Goal: Task Accomplishment & Management: Manage account settings

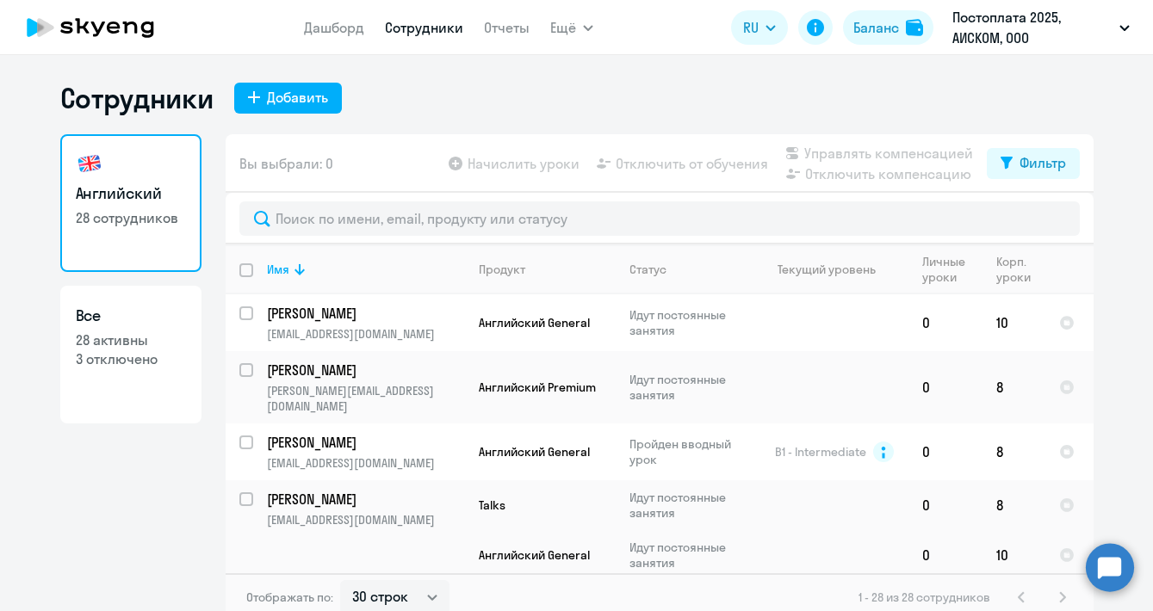
select select "30"
click at [341, 365] on p "[PERSON_NAME]" at bounding box center [364, 370] width 195 height 19
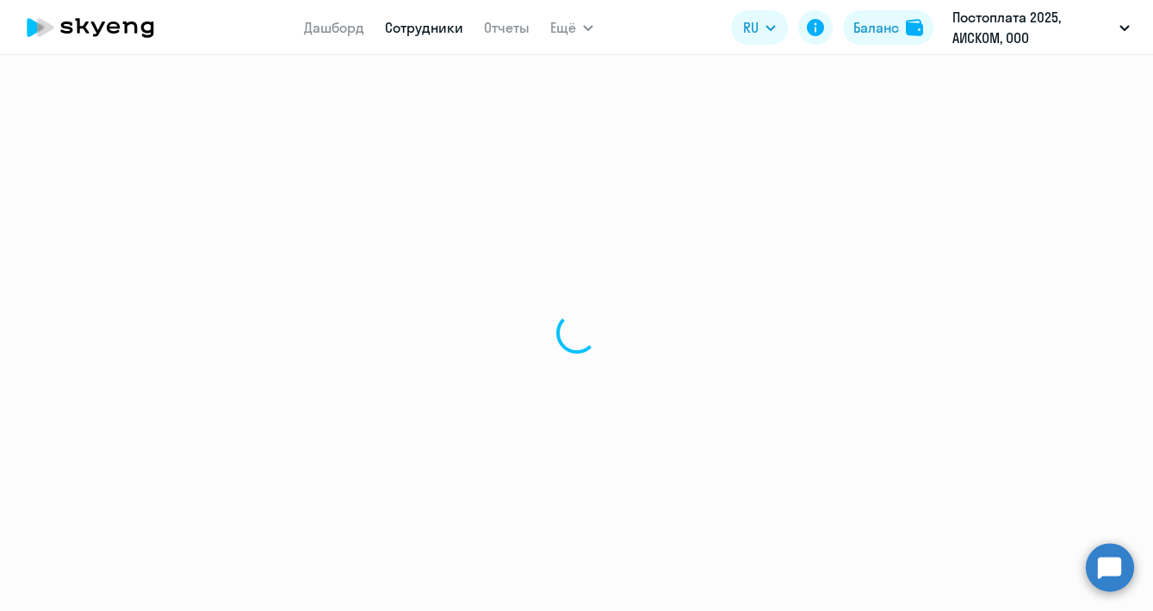
select select "english"
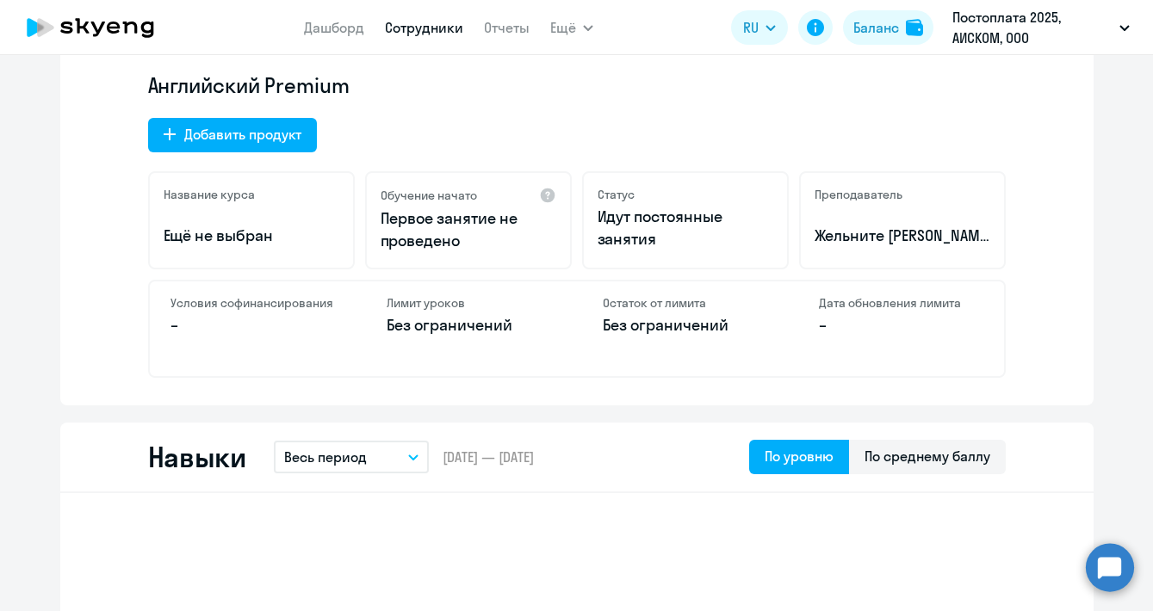
scroll to position [545, 0]
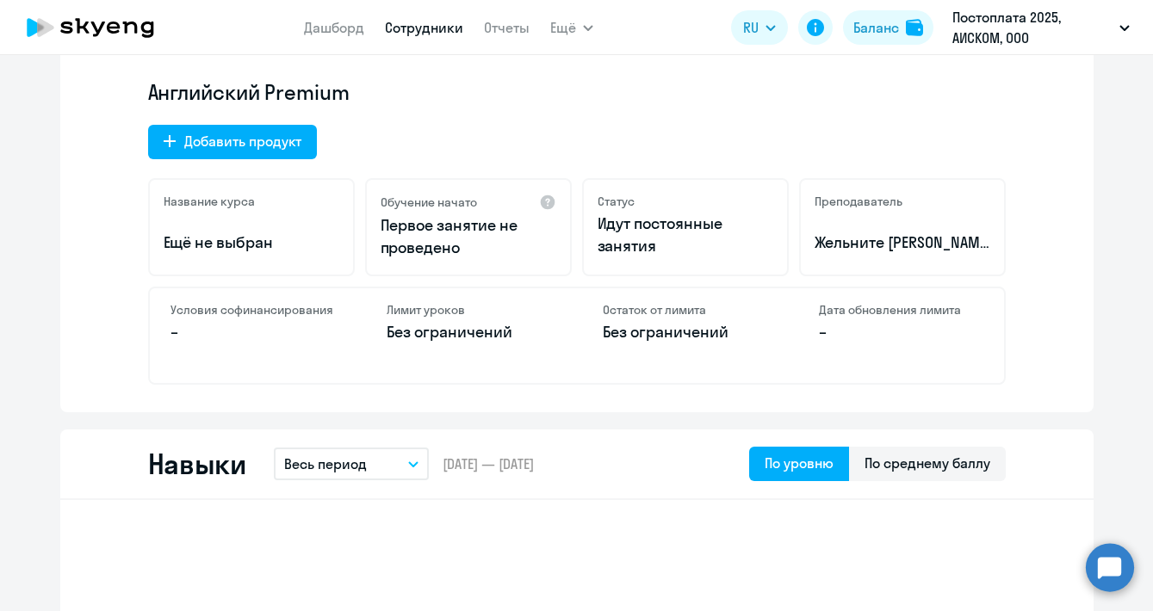
click at [281, 121] on div "Английский Premium Добавить продукт Название курса Ещё не выбран Обучение начат…" at bounding box center [577, 231] width 858 height 307
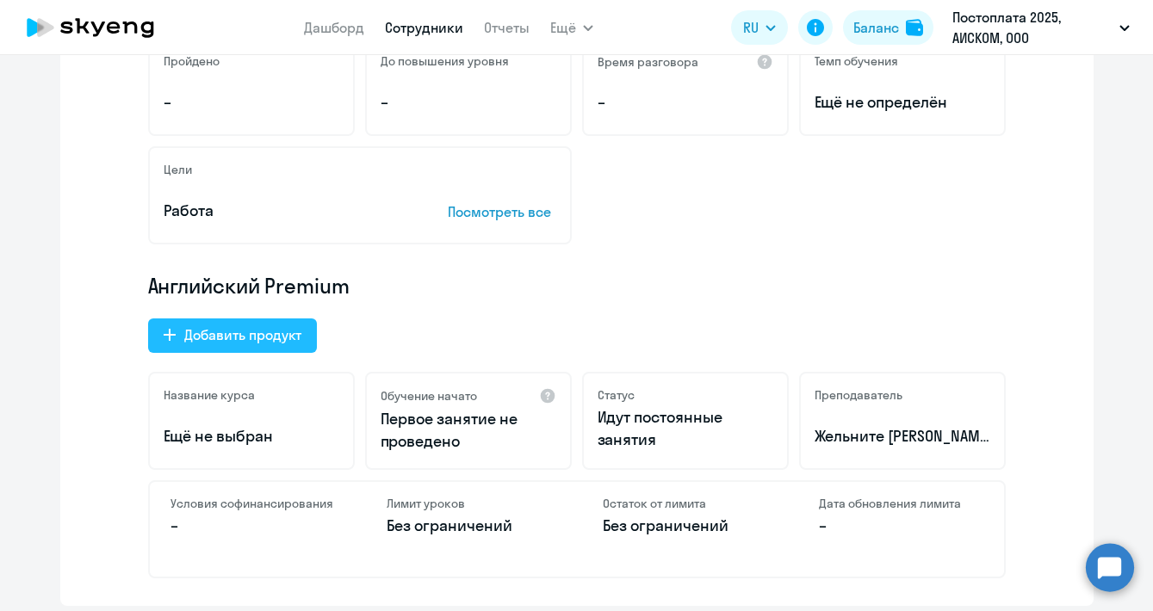
click at [278, 352] on button "Добавить продукт" at bounding box center [232, 336] width 169 height 34
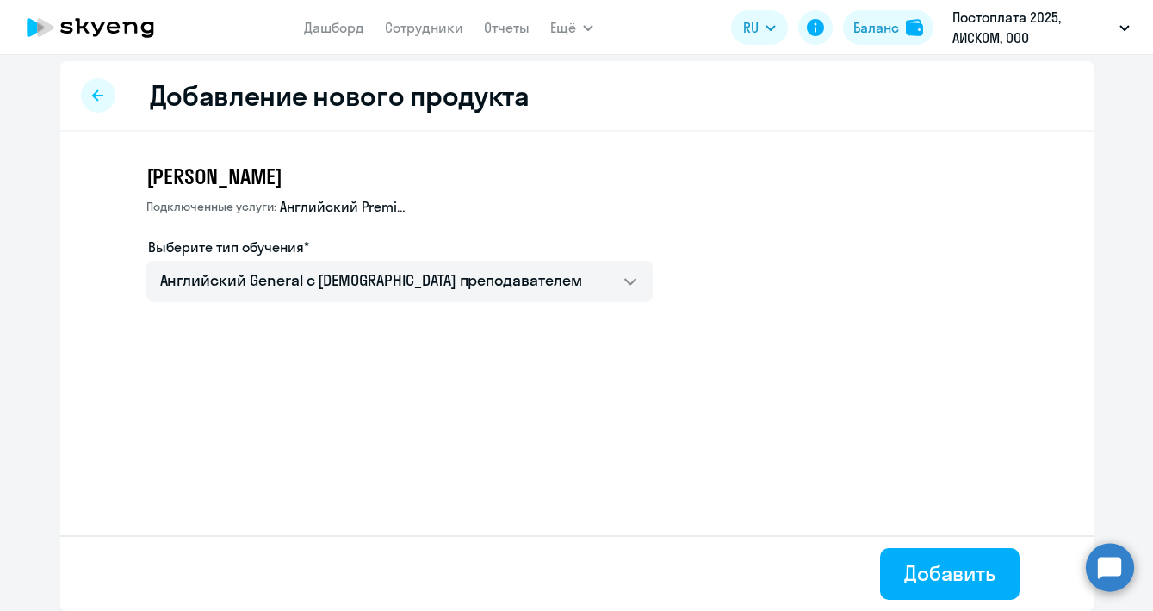
scroll to position [8, 0]
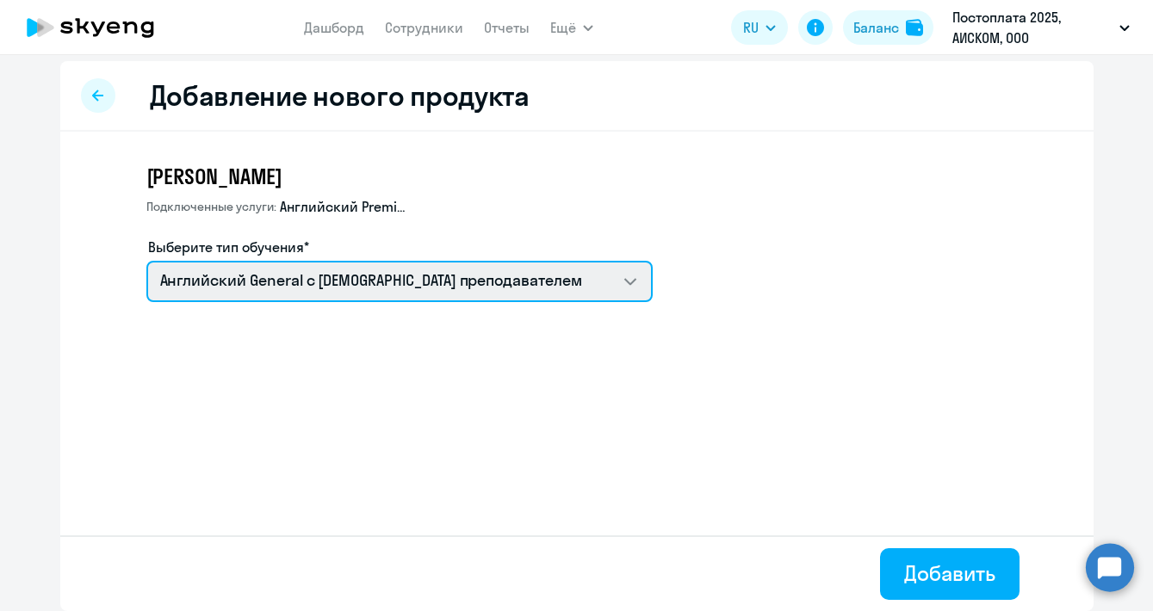
select select "english_adult_native_speaker"
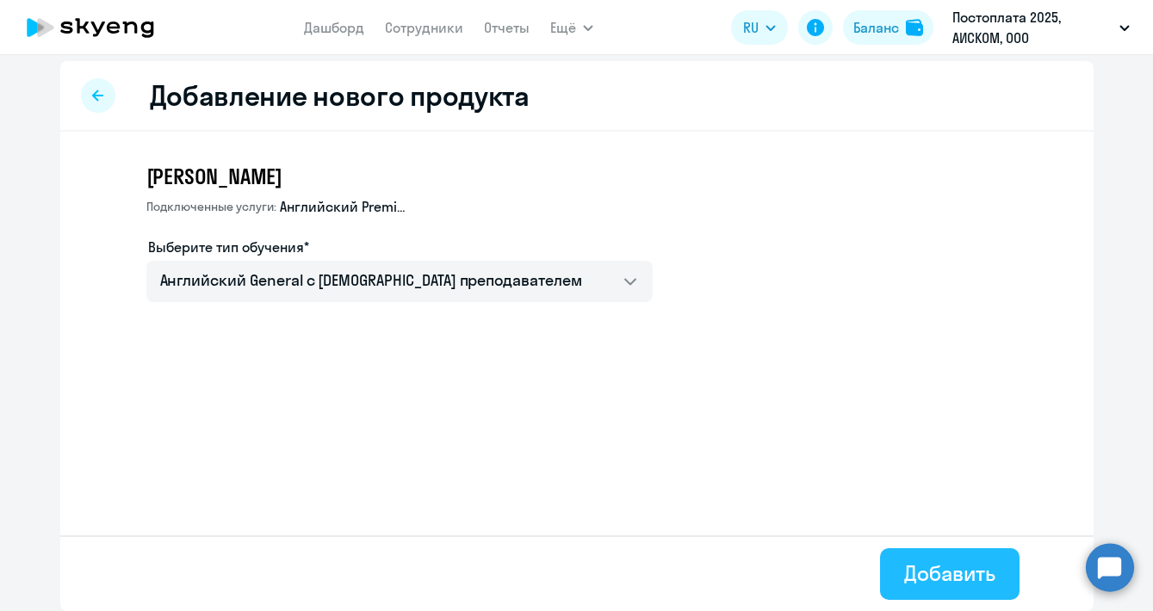
click at [973, 571] on div "Добавить" at bounding box center [949, 574] width 90 height 28
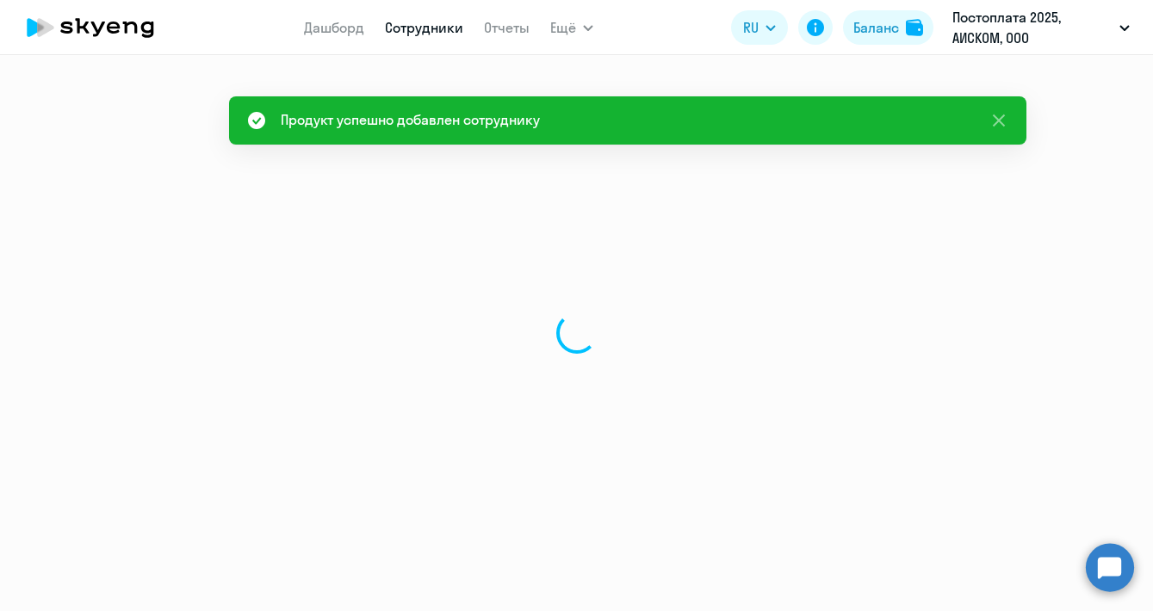
select select "english"
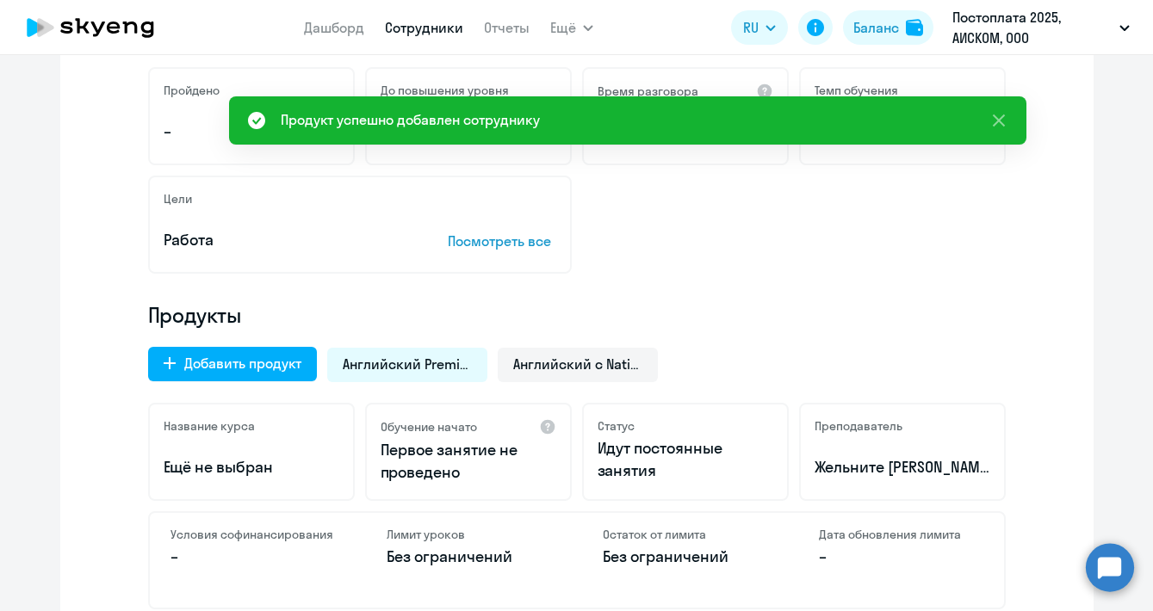
scroll to position [329, 0]
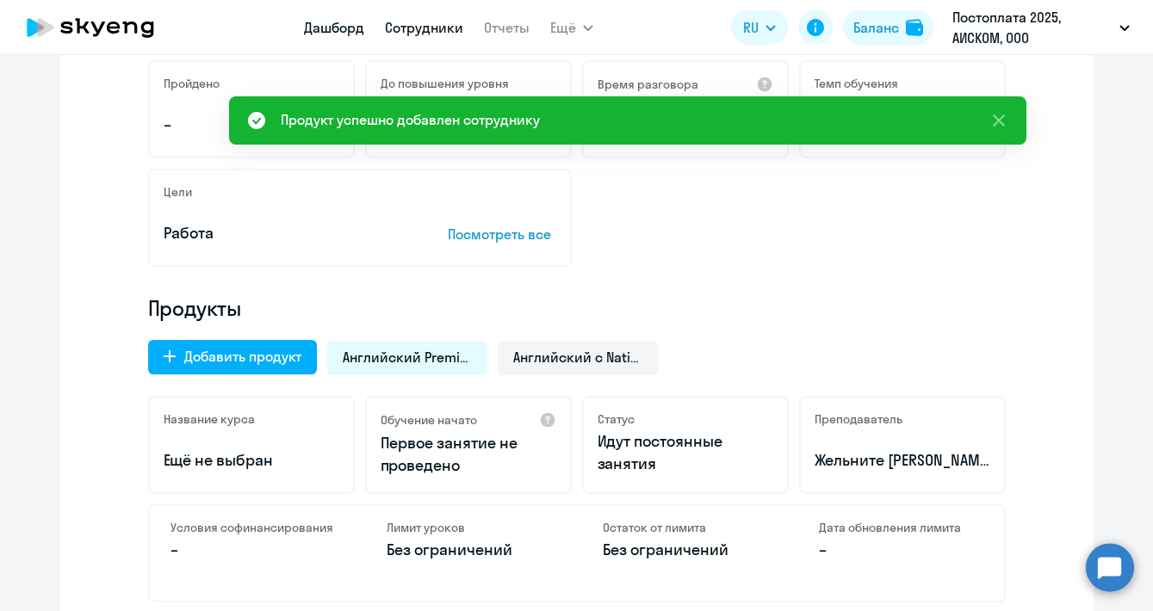
click at [347, 26] on link "Дашборд" at bounding box center [334, 27] width 60 height 17
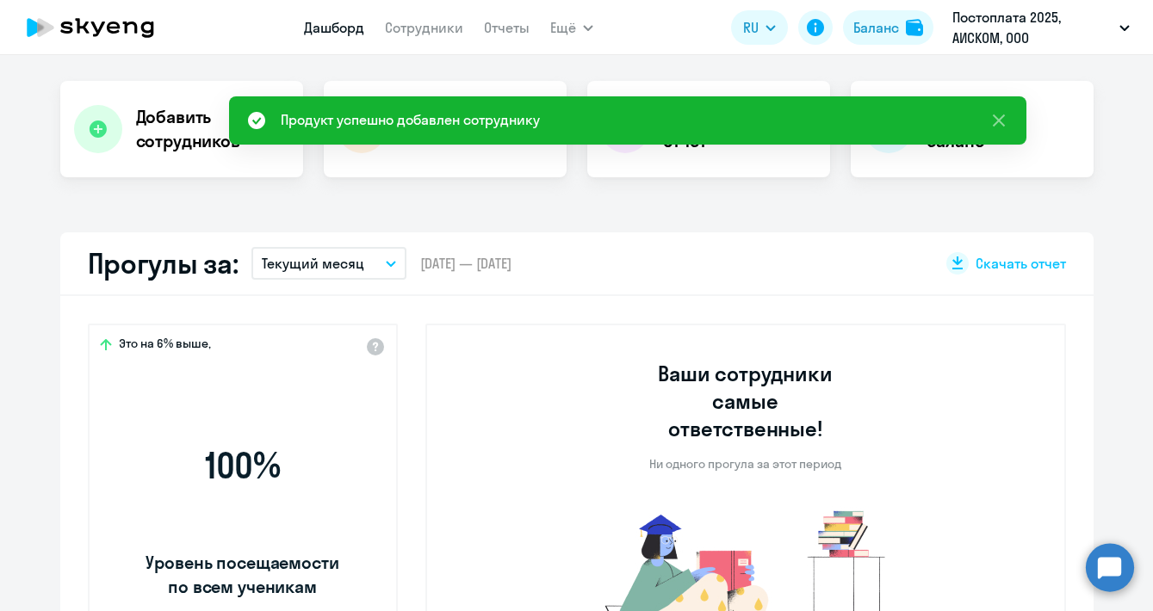
select select "30"
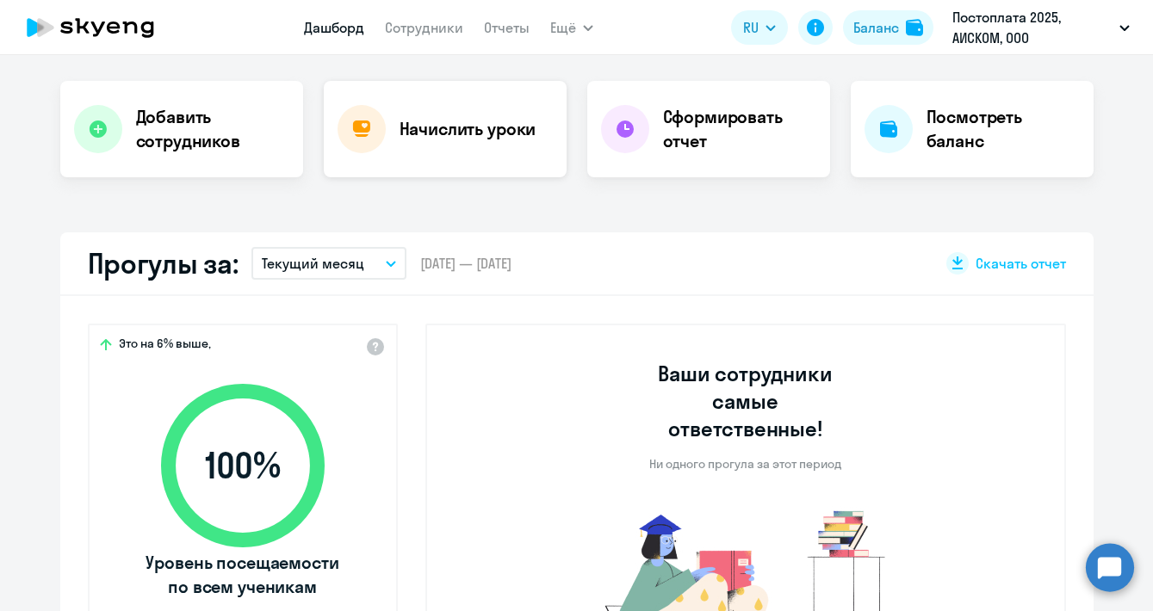
click at [444, 148] on div "Начислить уроки" at bounding box center [445, 129] width 243 height 96
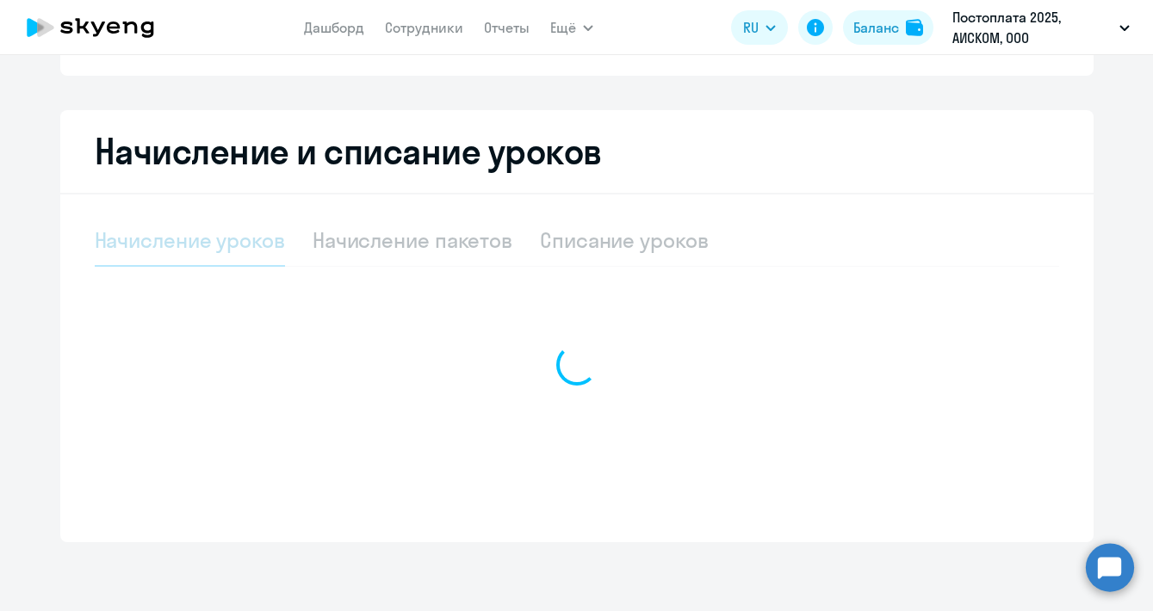
select select "10"
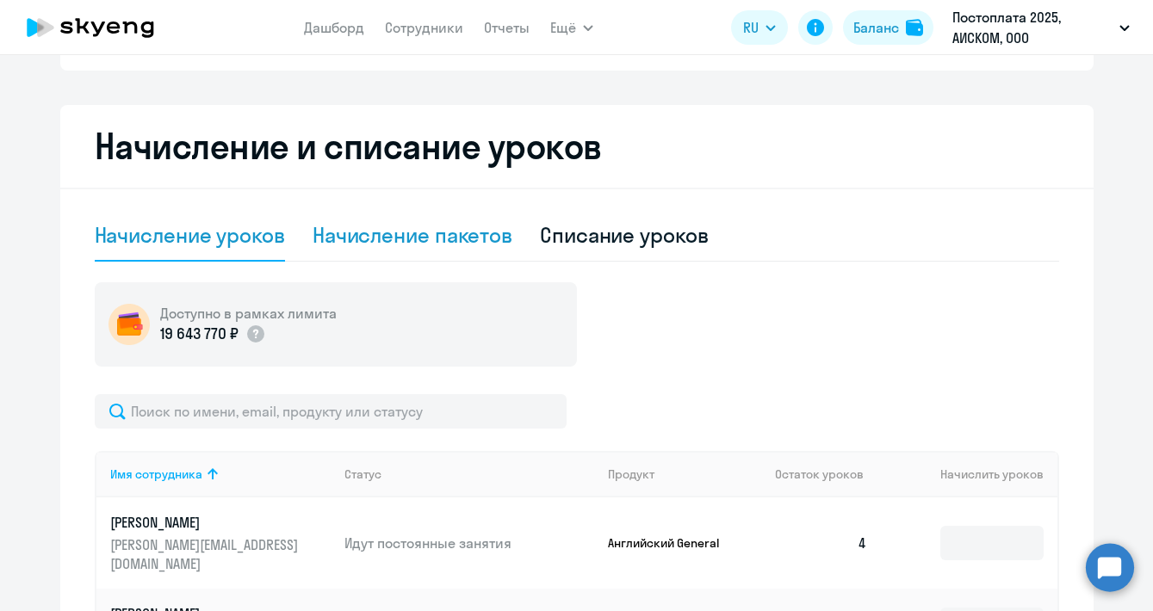
click at [443, 245] on div "Начисление пакетов" at bounding box center [413, 235] width 200 height 28
select select "10"
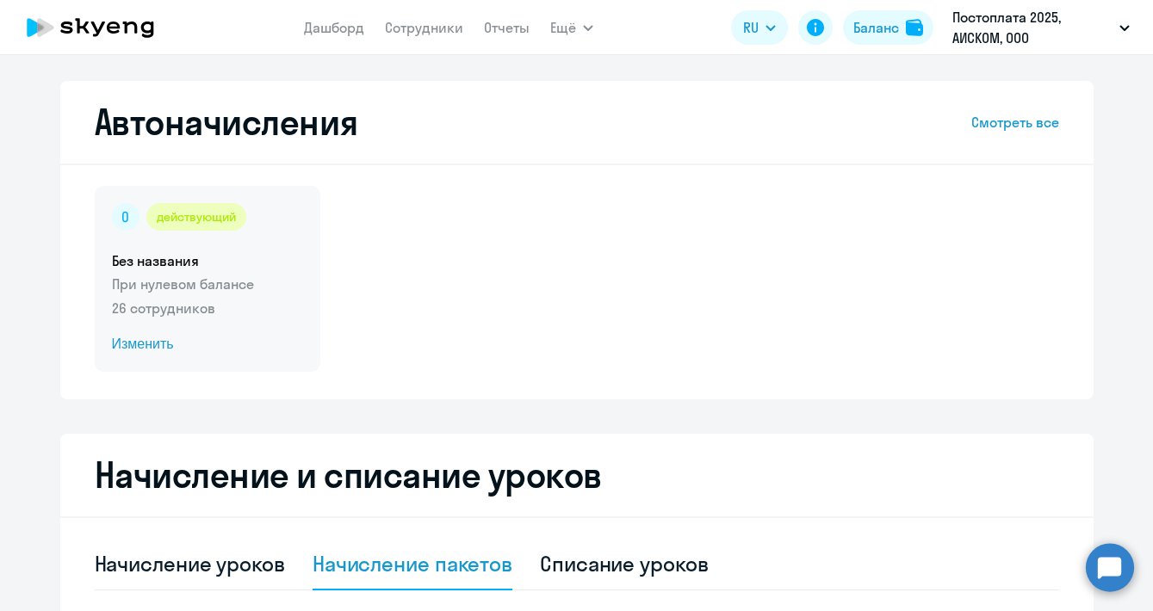
click at [238, 227] on div "действующий" at bounding box center [196, 217] width 100 height 28
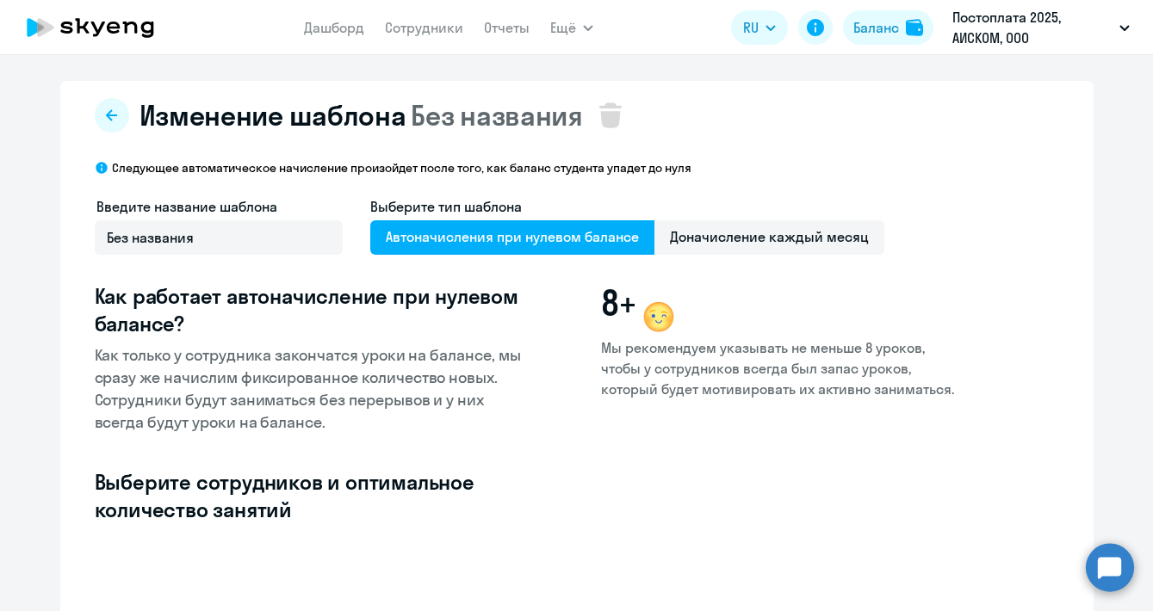
select select "10"
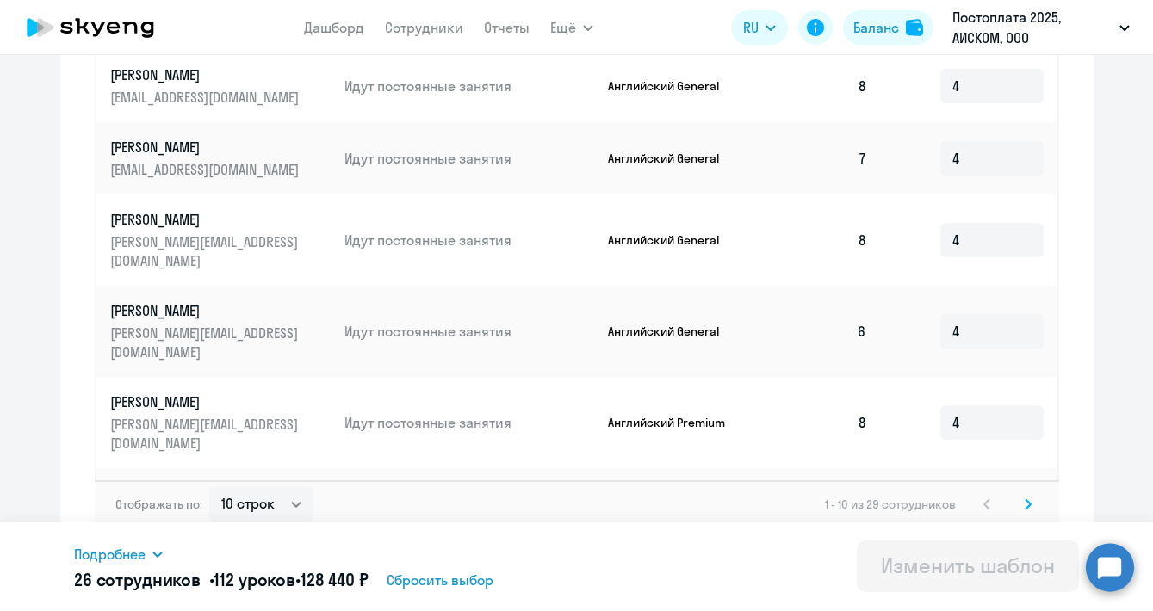
scroll to position [904, 0]
click at [1027, 501] on icon at bounding box center [1028, 505] width 5 height 9
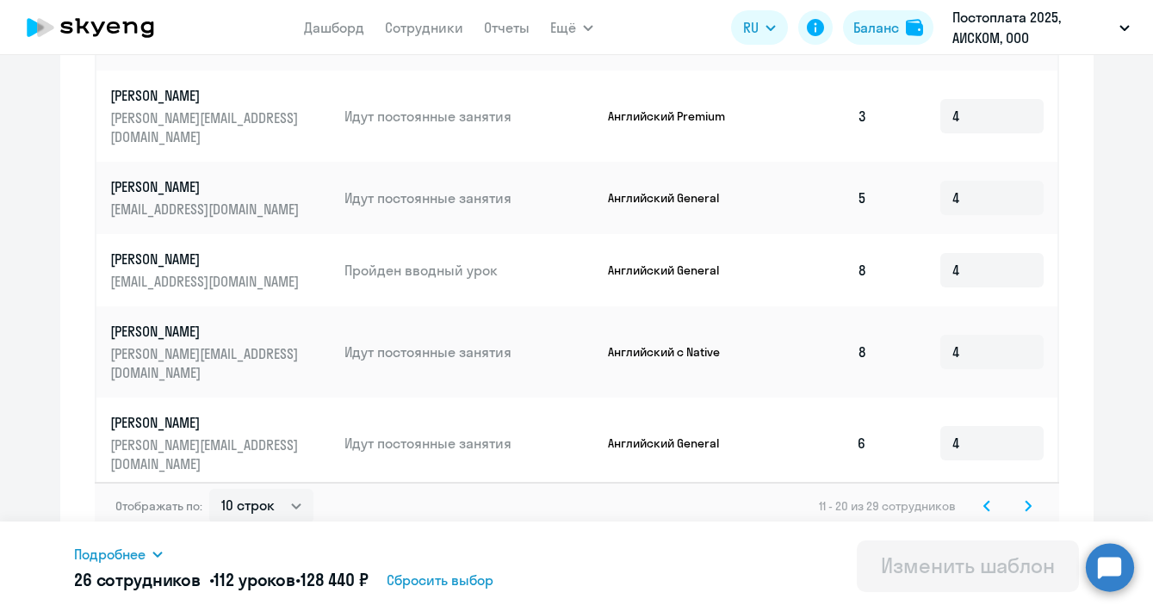
click at [1028, 501] on icon at bounding box center [1028, 505] width 5 height 9
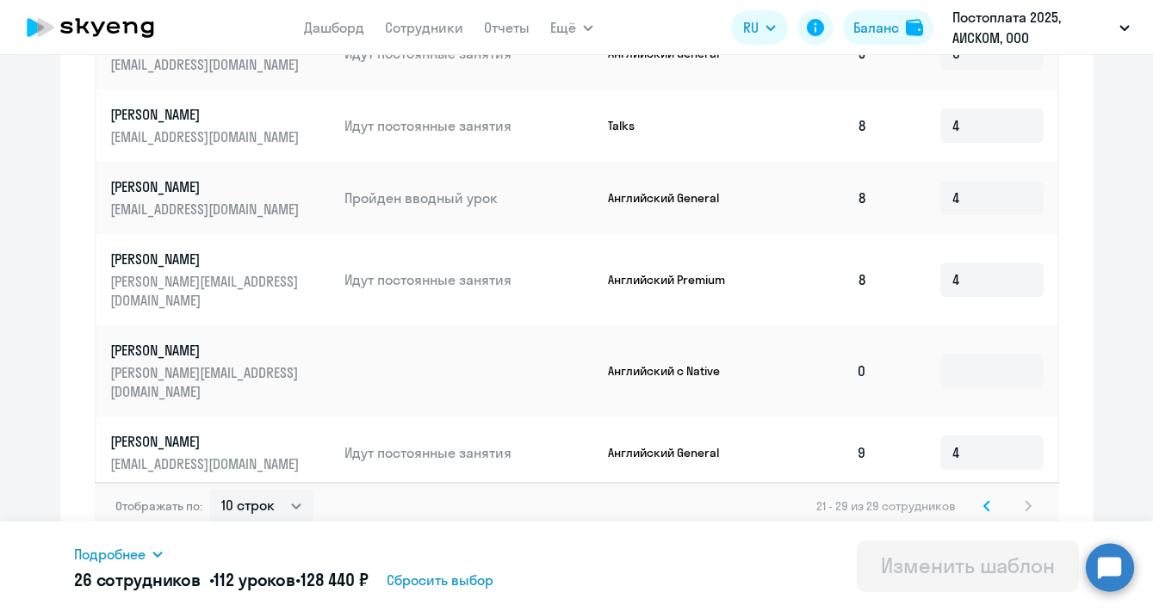
scroll to position [832, 0]
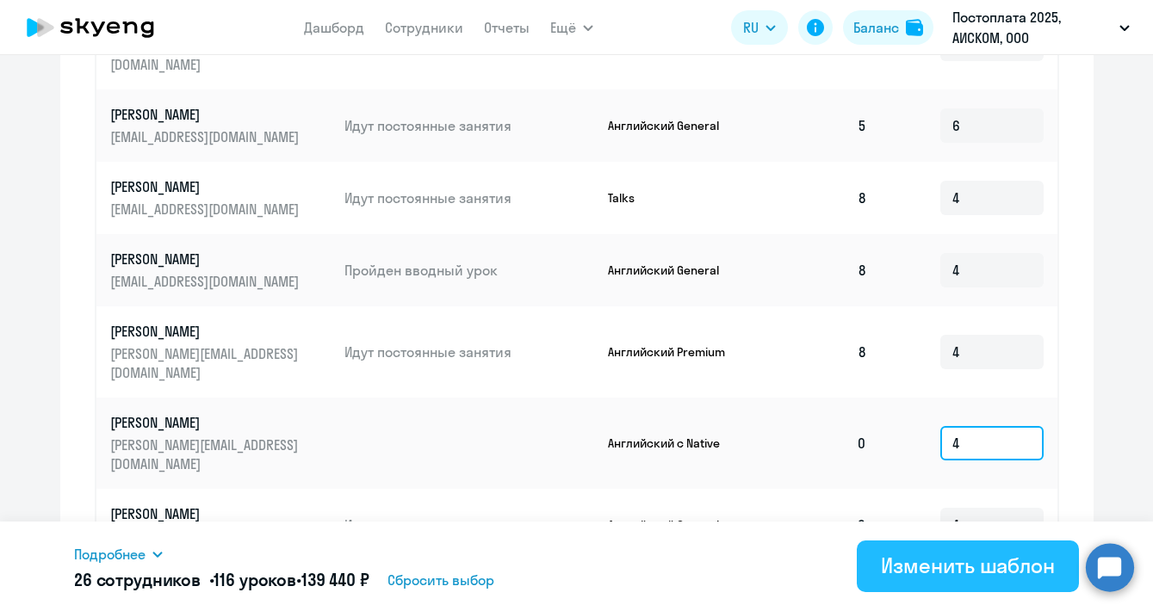
type input "4"
click at [994, 563] on div "Изменить шаблон" at bounding box center [968, 566] width 174 height 28
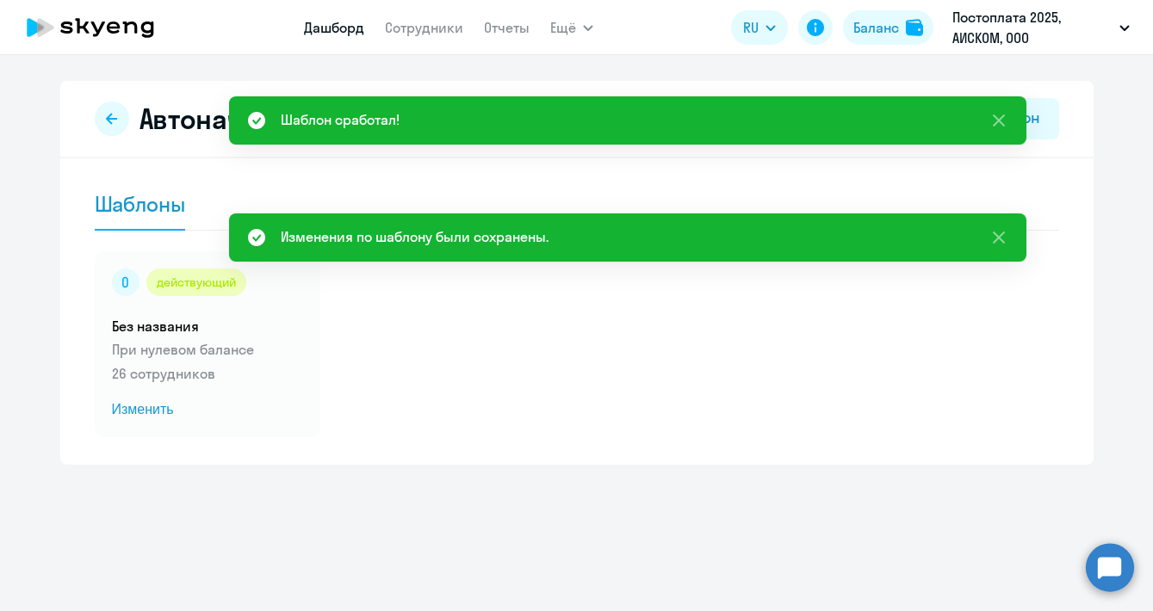
click at [332, 31] on link "Дашборд" at bounding box center [334, 27] width 60 height 17
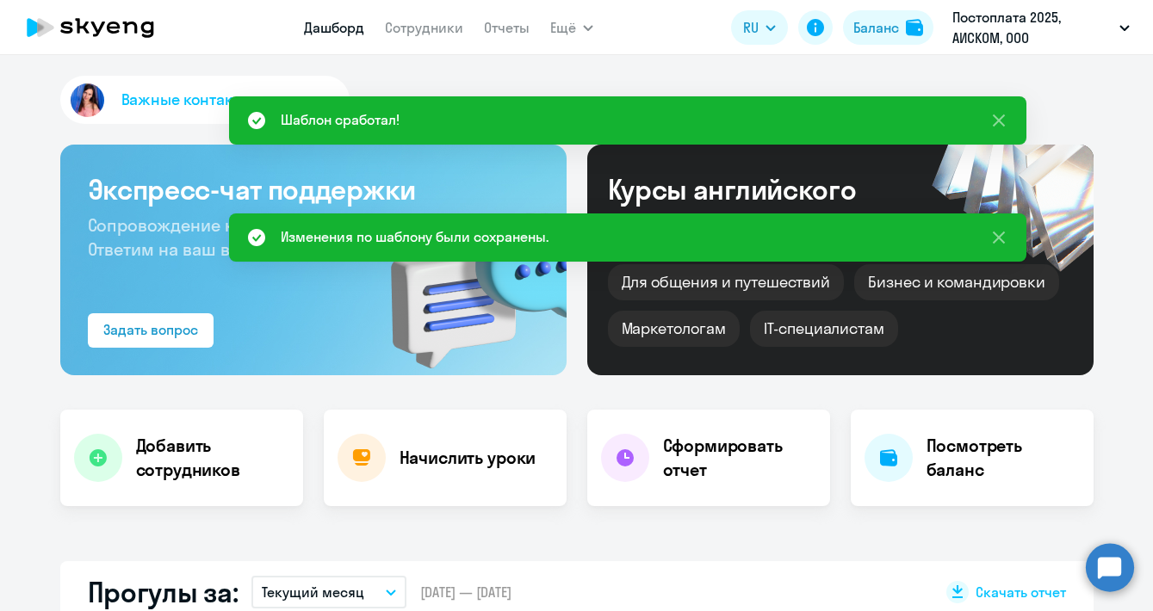
select select "30"
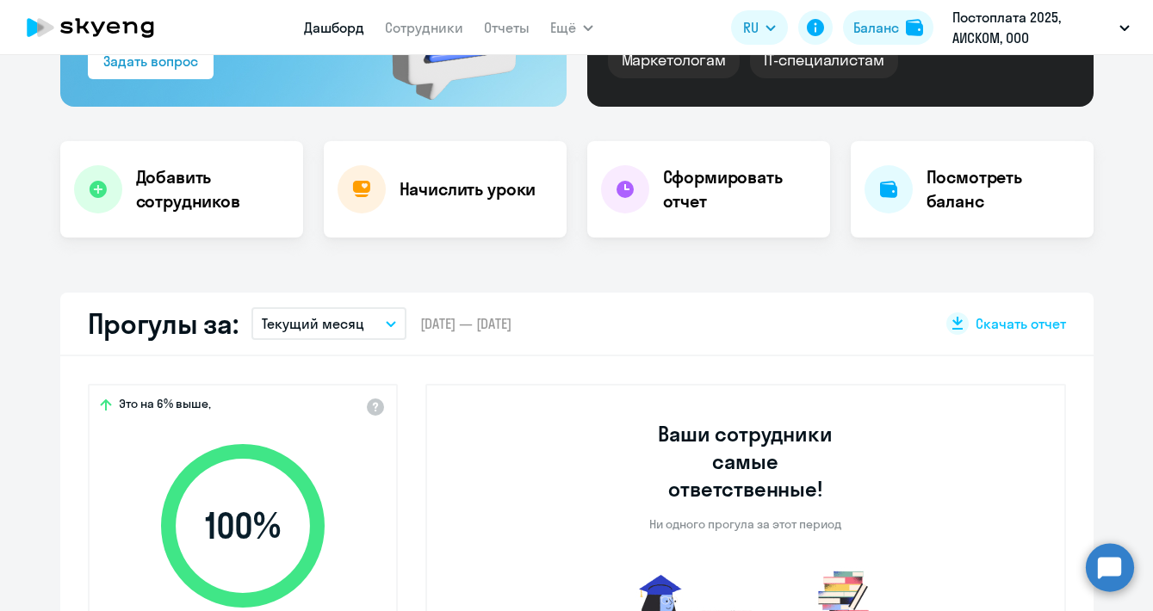
scroll to position [233, 0]
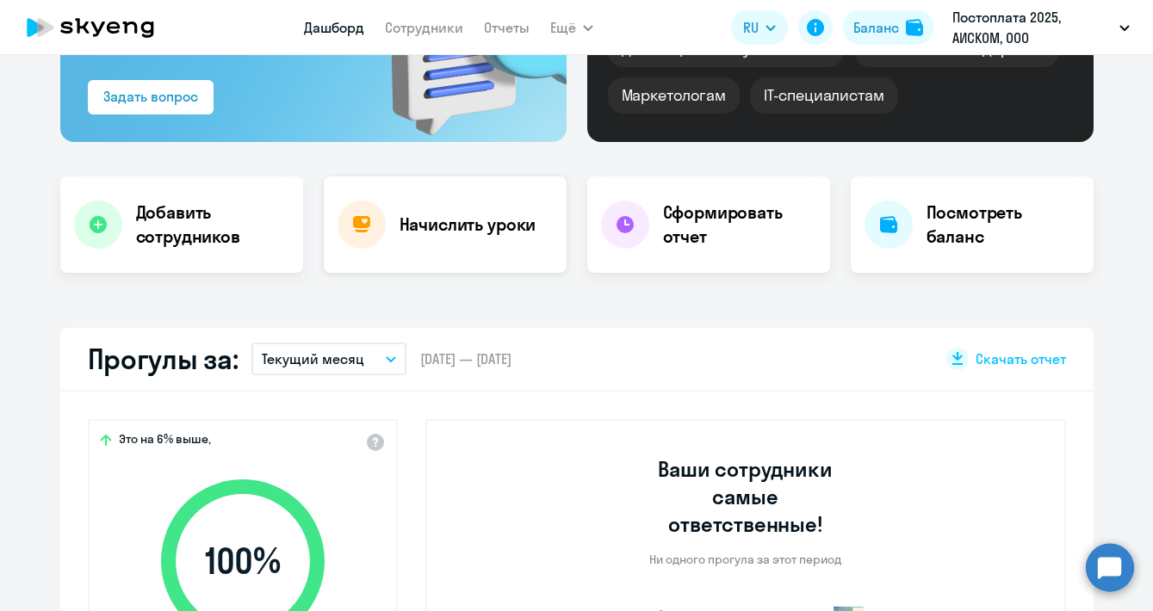
click at [496, 238] on div "Начислить уроки" at bounding box center [445, 225] width 243 height 96
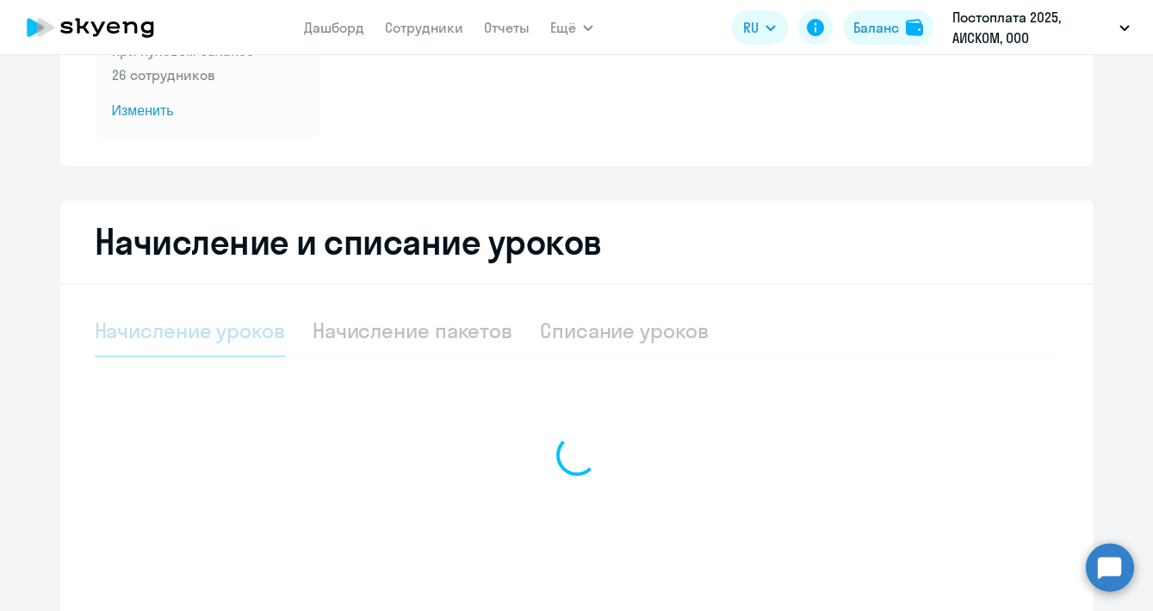
select select "10"
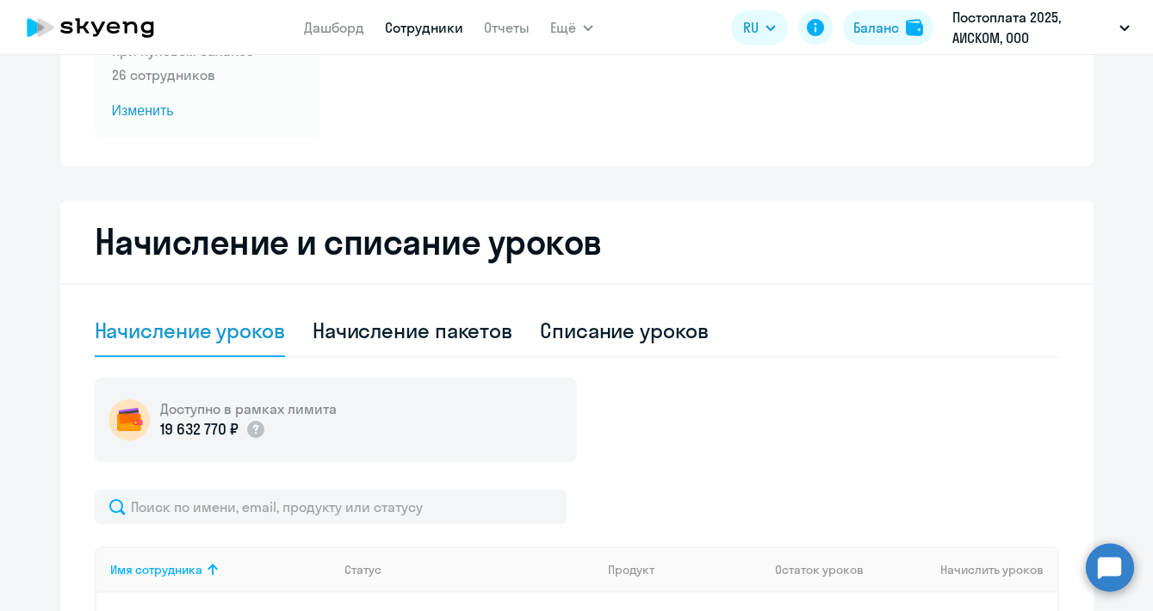
click at [436, 33] on link "Сотрудники" at bounding box center [424, 27] width 78 height 17
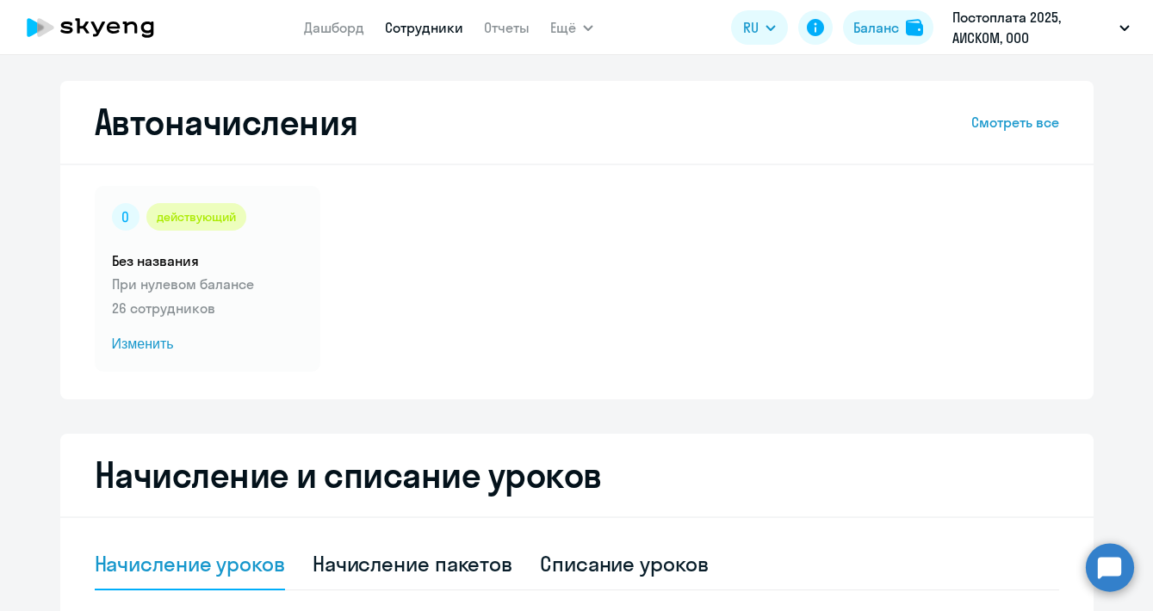
select select "30"
